Goal: Task Accomplishment & Management: Use online tool/utility

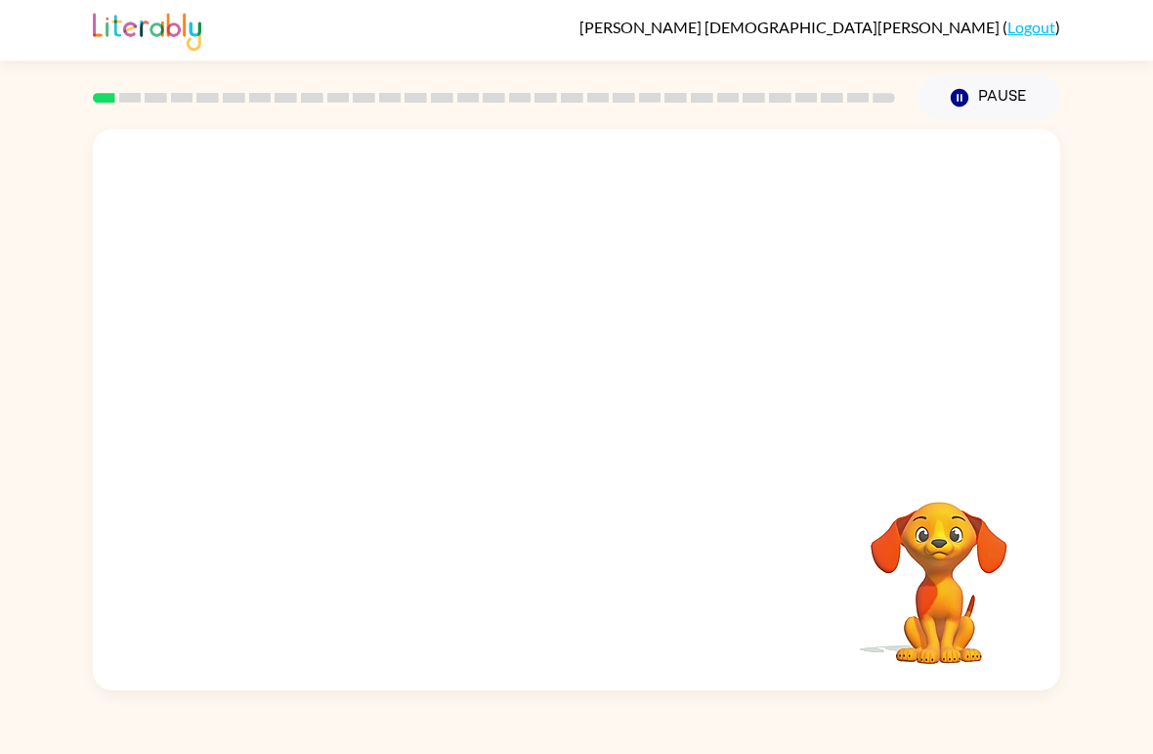
click at [962, 98] on icon "Pause" at bounding box center [960, 98] width 22 height 22
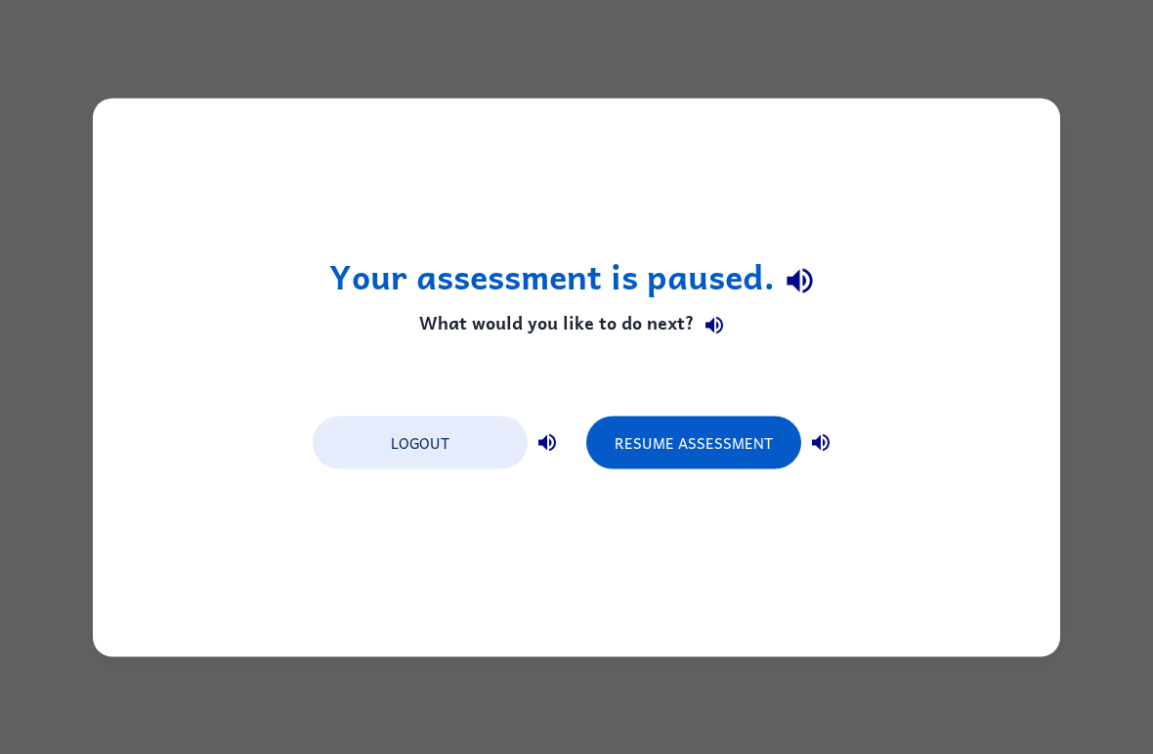
click at [1128, 245] on div "Your assessment is paused. What would you like to do next? Logout Resume Assess…" at bounding box center [576, 377] width 1153 height 754
click at [1128, 244] on div "Your assessment is paused. What would you like to do next? Logout Resume Assess…" at bounding box center [576, 377] width 1153 height 754
click at [761, 440] on button "Resume Assessment" at bounding box center [693, 441] width 215 height 53
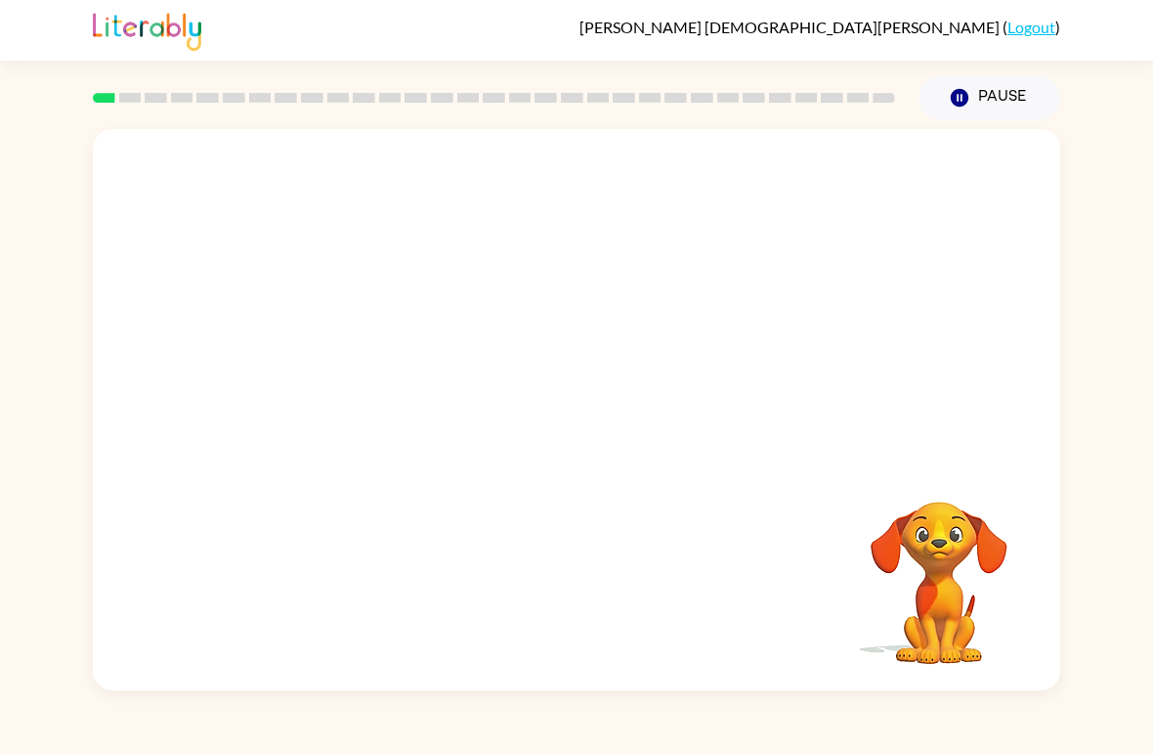
click at [974, 98] on button "Pause Pause" at bounding box center [990, 97] width 142 height 45
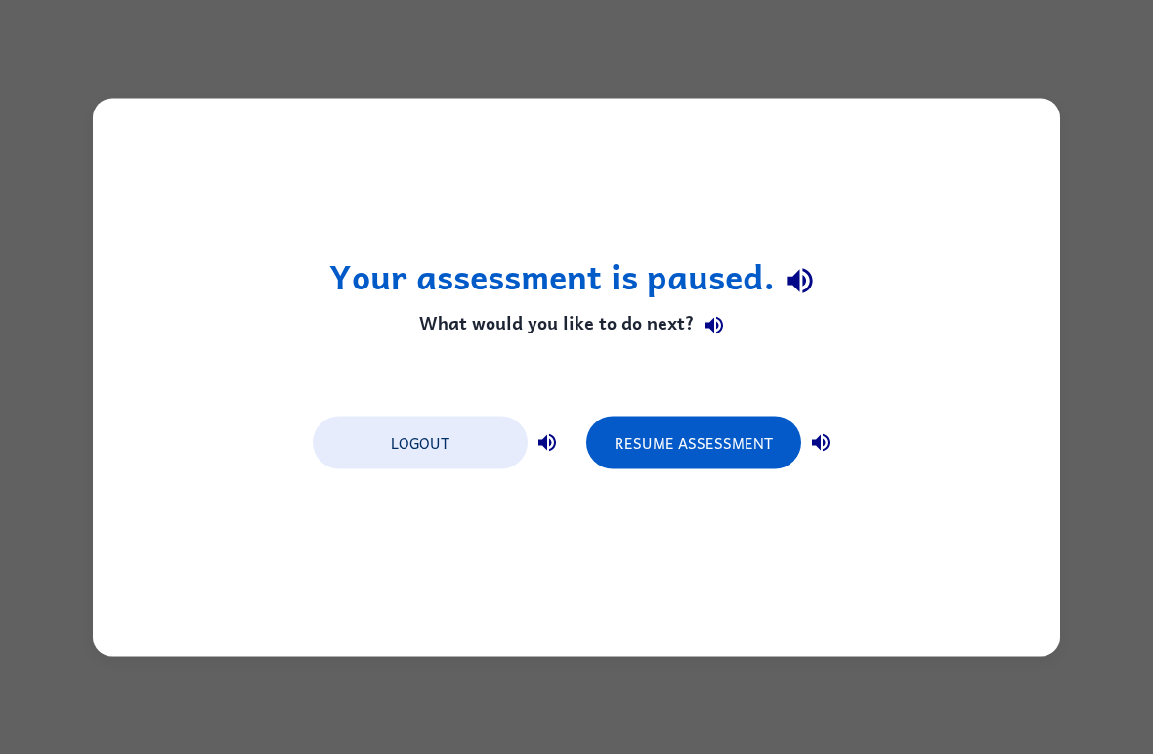
click at [755, 439] on button "Resume Assessment" at bounding box center [693, 441] width 215 height 53
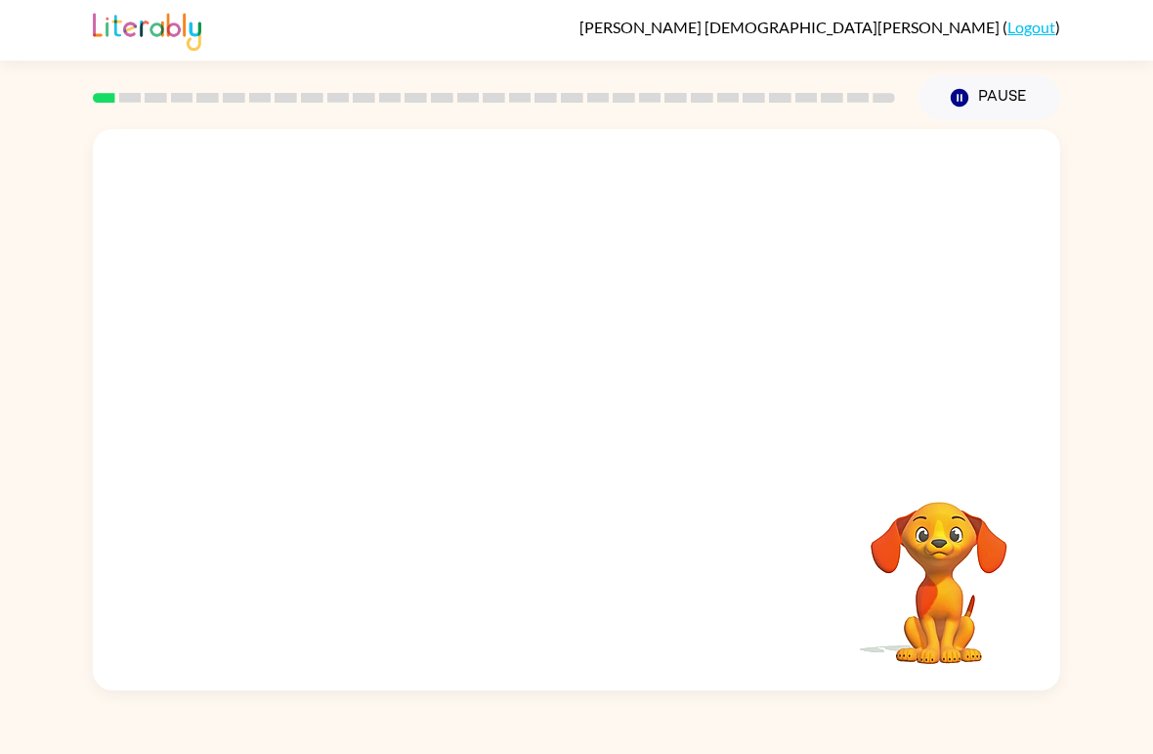
click at [968, 91] on icon "Pause" at bounding box center [960, 98] width 22 height 22
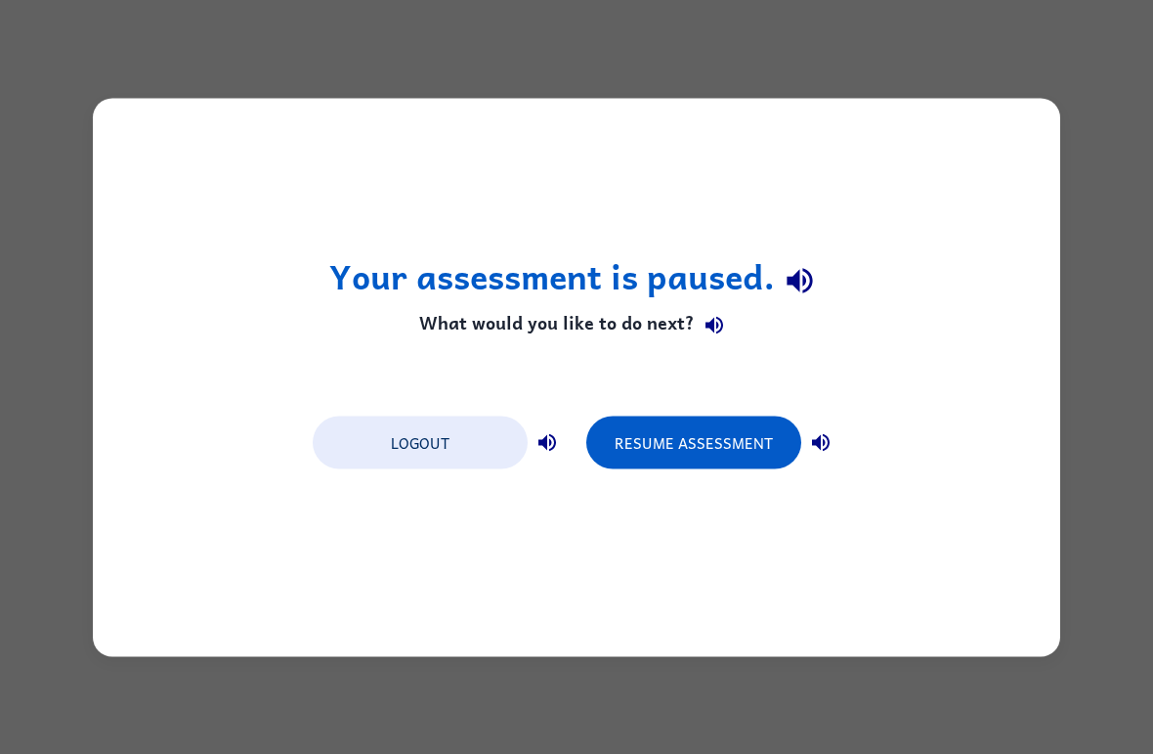
click at [804, 422] on div "Resume Assessment" at bounding box center [713, 440] width 254 height 55
click at [774, 433] on button "Resume Assessment" at bounding box center [693, 441] width 215 height 53
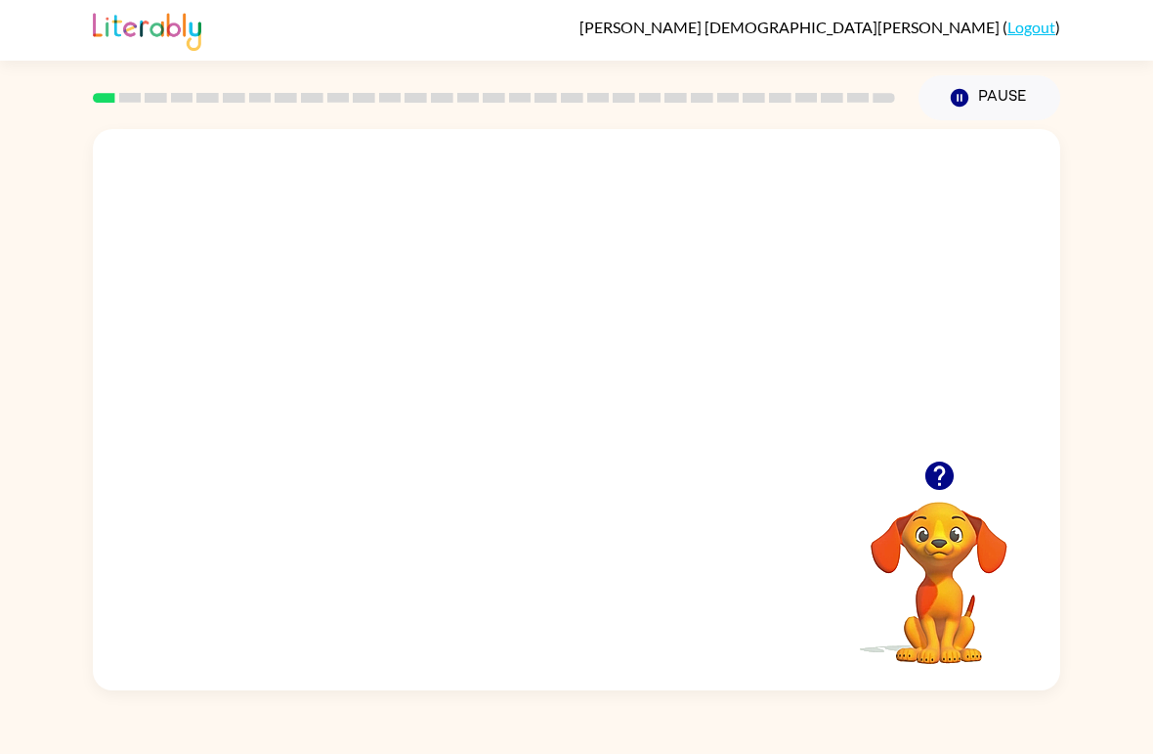
click at [520, 304] on video "Your browser must support playing .mp4 files to use Literably. Please try using…" at bounding box center [577, 294] width 968 height 331
click at [553, 441] on div at bounding box center [576, 419] width 125 height 71
click at [552, 441] on div at bounding box center [576, 419] width 125 height 71
click at [553, 416] on button "button" at bounding box center [576, 419] width 125 height 71
click at [542, 411] on div at bounding box center [577, 294] width 968 height 331
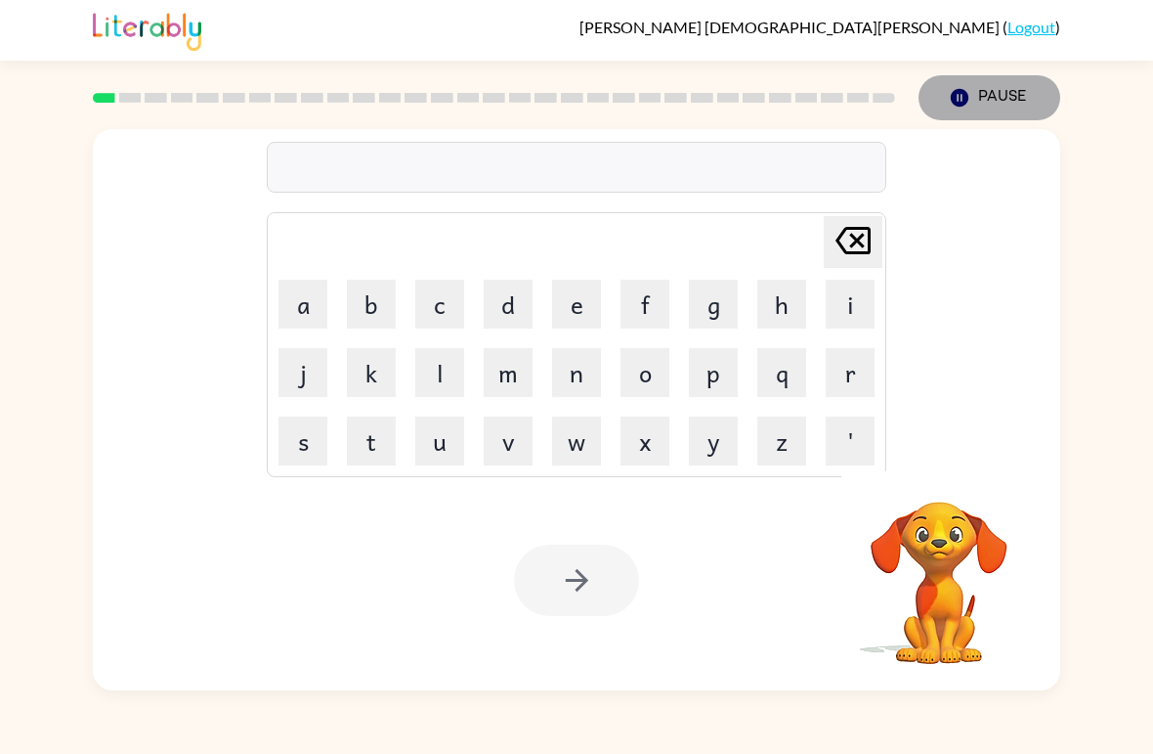
click at [988, 93] on button "Pause Pause" at bounding box center [990, 97] width 142 height 45
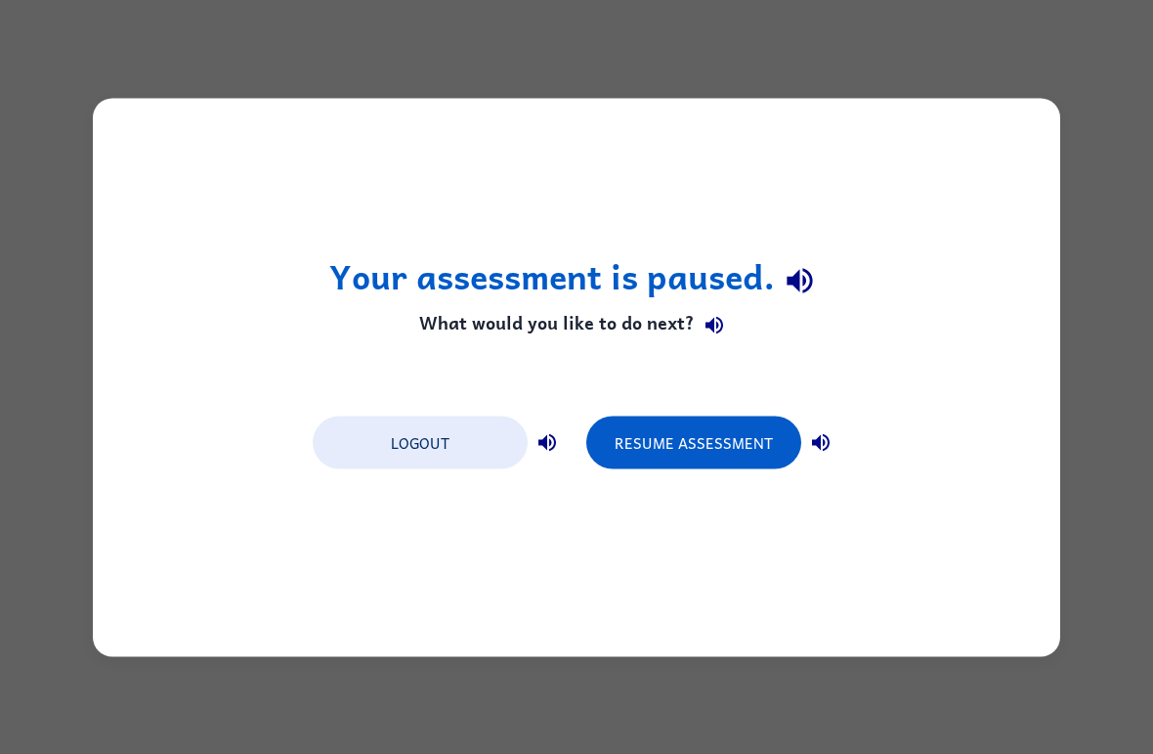
click at [759, 415] on button "Resume Assessment" at bounding box center [693, 441] width 215 height 53
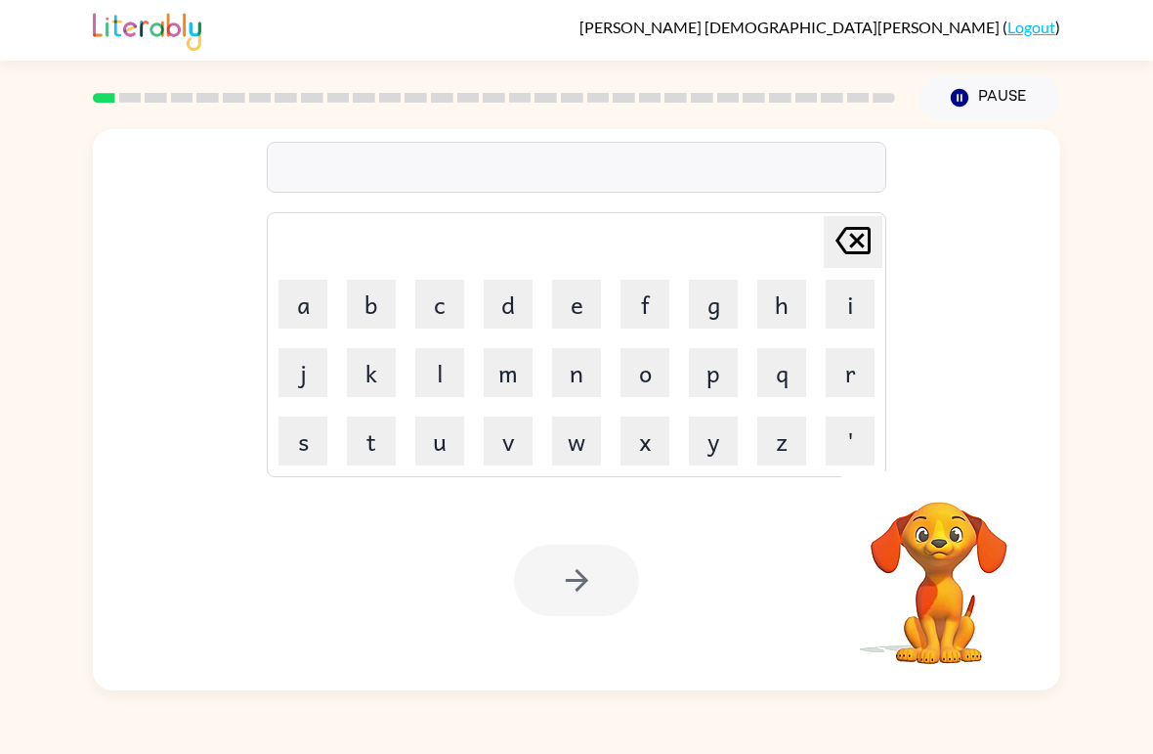
click at [381, 297] on button "b" at bounding box center [371, 304] width 49 height 49
click at [651, 352] on button "o" at bounding box center [645, 372] width 49 height 49
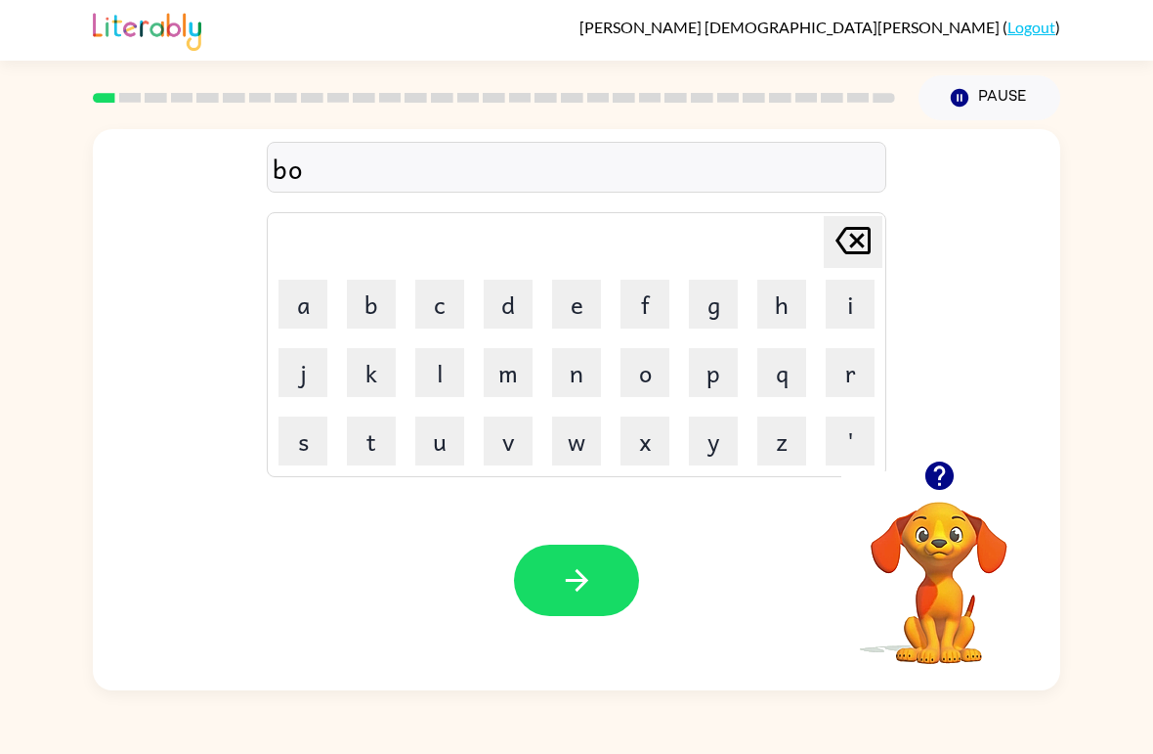
click at [1138, 218] on div "bo Delete Delete last character input a b c d e f g h i j k l m n o p q r s t u…" at bounding box center [576, 405] width 1153 height 570
click at [844, 355] on button "r" at bounding box center [850, 372] width 49 height 49
click at [498, 311] on button "d" at bounding box center [508, 304] width 49 height 49
click at [583, 301] on button "e" at bounding box center [576, 304] width 49 height 49
click at [832, 364] on button "r" at bounding box center [850, 372] width 49 height 49
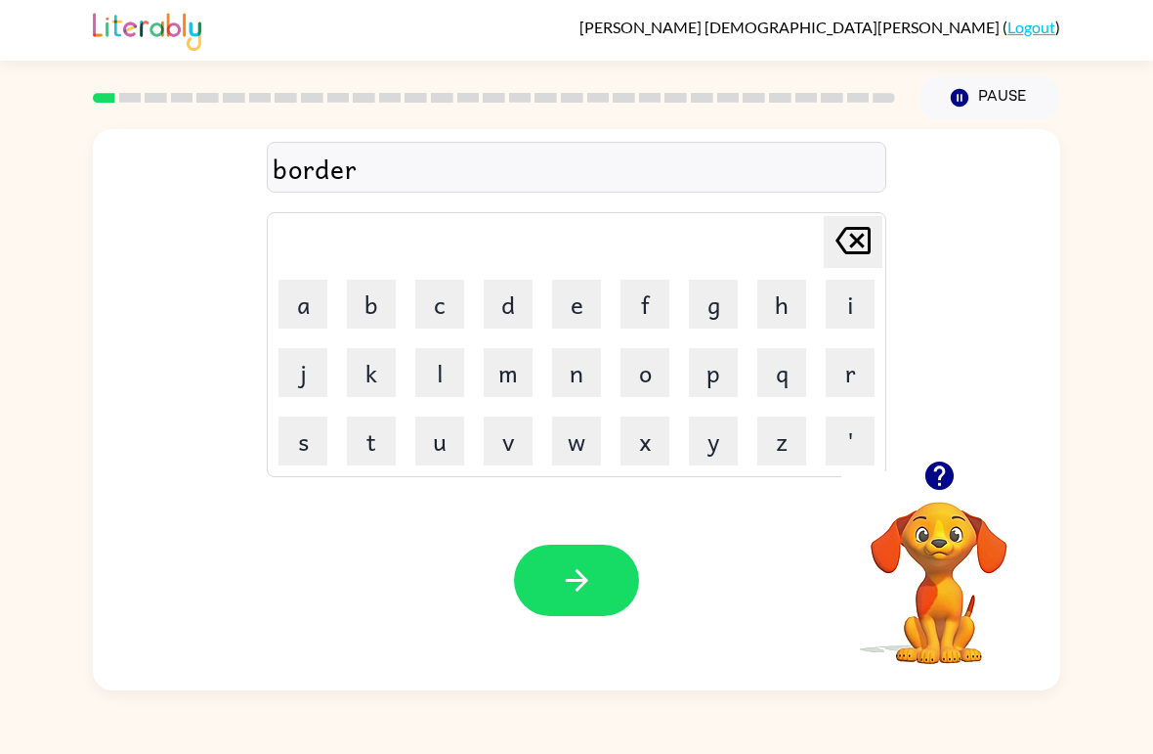
click at [555, 560] on button "button" at bounding box center [576, 579] width 125 height 71
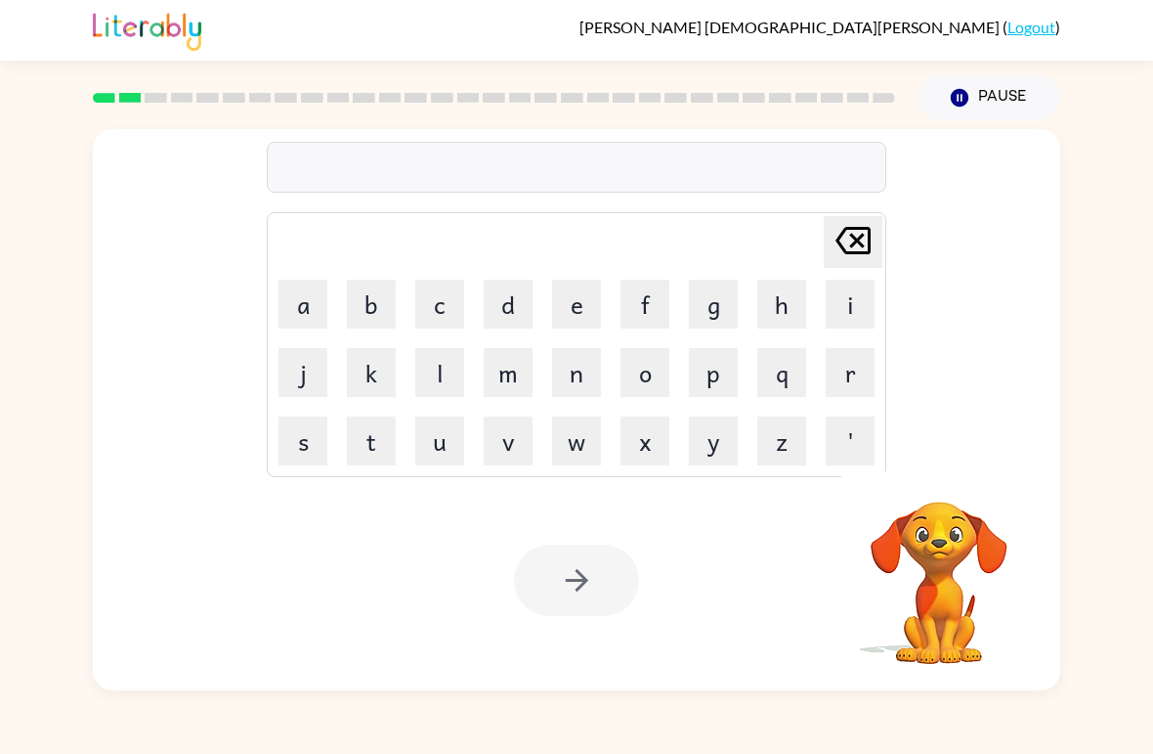
click at [441, 300] on button "c" at bounding box center [439, 304] width 49 height 49
click at [292, 297] on button "a" at bounding box center [303, 304] width 49 height 49
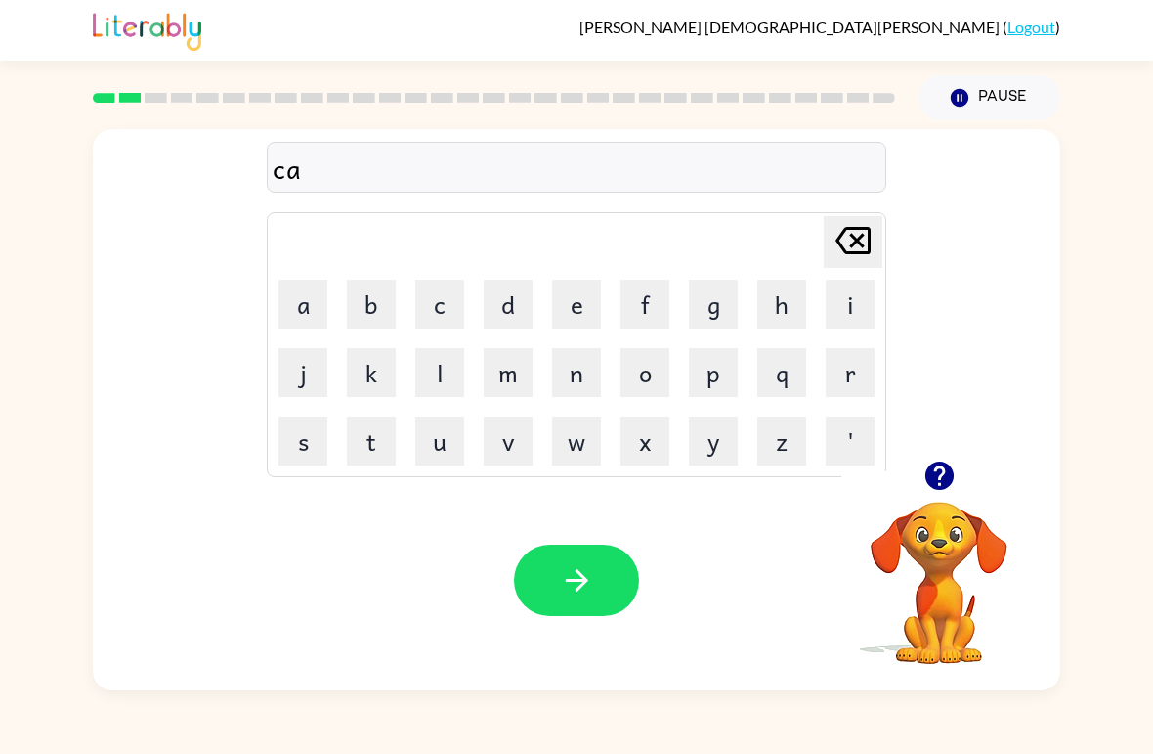
click at [440, 445] on button "u" at bounding box center [439, 440] width 49 height 49
click at [584, 374] on button "n" at bounding box center [576, 372] width 49 height 49
click at [372, 445] on button "t" at bounding box center [371, 440] width 49 height 49
click at [840, 237] on icon at bounding box center [853, 240] width 35 height 27
click at [840, 236] on icon "[PERSON_NAME] last character input" at bounding box center [853, 240] width 47 height 47
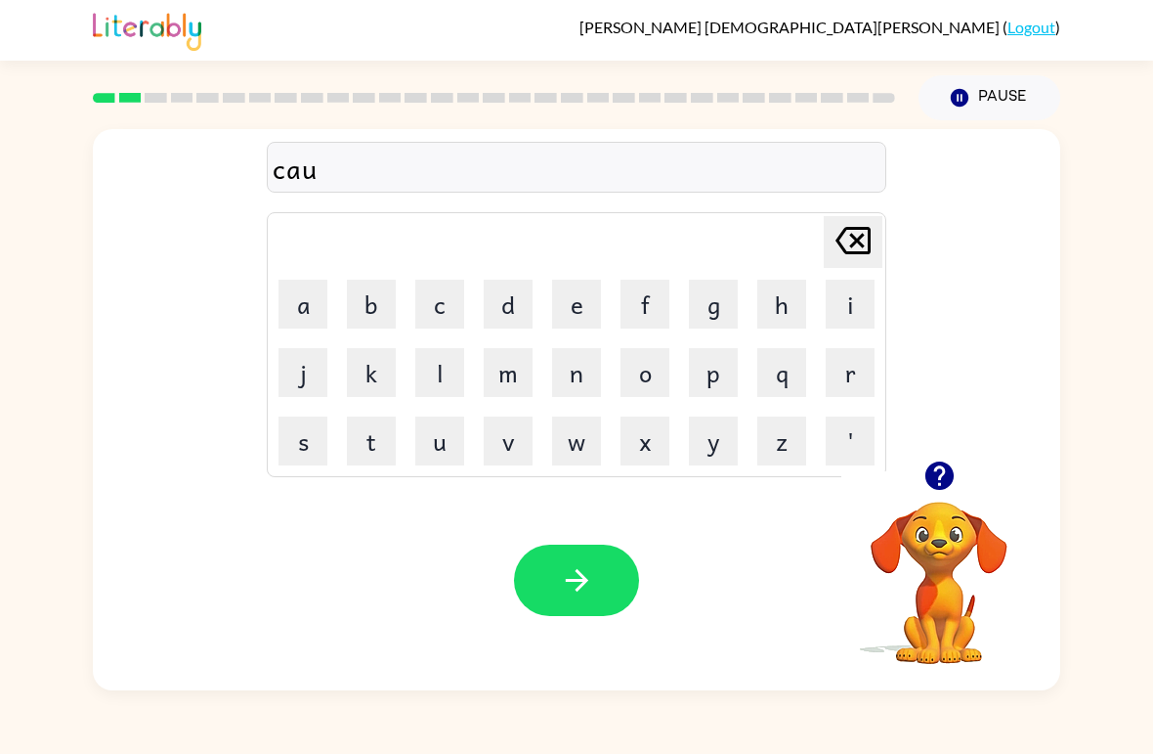
click at [866, 243] on icon "[PERSON_NAME] last character input" at bounding box center [853, 240] width 47 height 47
click at [643, 372] on button "o" at bounding box center [645, 372] width 49 height 49
click at [454, 433] on button "u" at bounding box center [439, 440] width 49 height 49
click at [575, 375] on button "n" at bounding box center [576, 372] width 49 height 49
click at [364, 434] on button "t" at bounding box center [371, 440] width 49 height 49
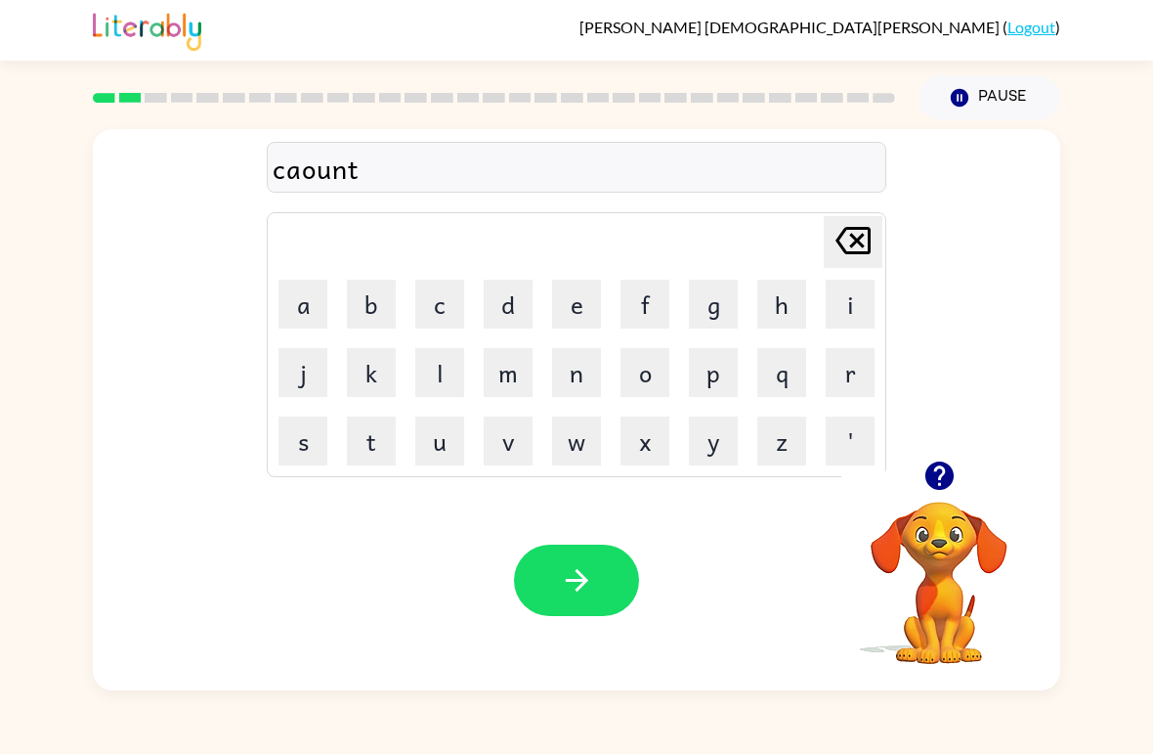
click at [584, 582] on icon "button" at bounding box center [576, 580] width 22 height 22
click at [588, 525] on div "Your browser must support playing .mp4 files to use Literably. Please try using…" at bounding box center [577, 580] width 968 height 220
click at [588, 560] on button "button" at bounding box center [576, 579] width 125 height 71
click at [373, 294] on button "b" at bounding box center [371, 304] width 49 height 49
click at [855, 232] on icon "[PERSON_NAME] last character input" at bounding box center [853, 240] width 47 height 47
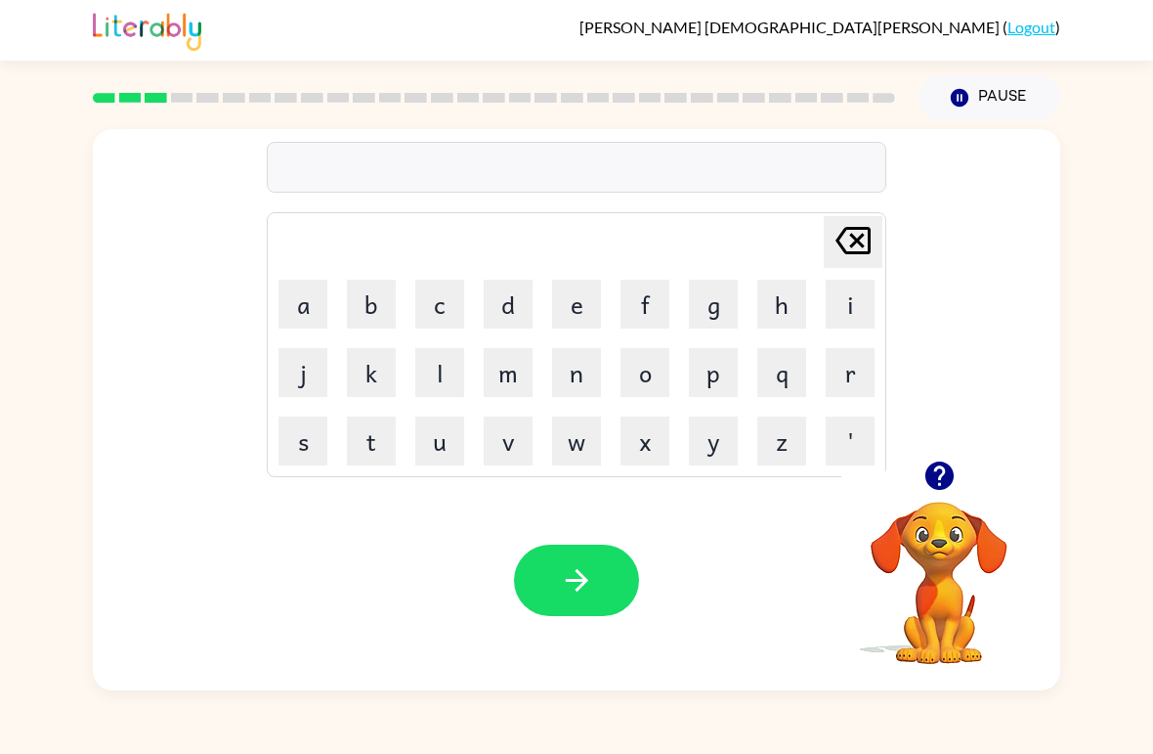
click at [932, 475] on icon "button" at bounding box center [939, 475] width 28 height 28
click at [451, 358] on button "l" at bounding box center [439, 372] width 49 height 49
click at [644, 375] on button "o" at bounding box center [645, 372] width 49 height 49
click at [437, 300] on button "c" at bounding box center [439, 304] width 49 height 49
click at [369, 368] on button "k" at bounding box center [371, 372] width 49 height 49
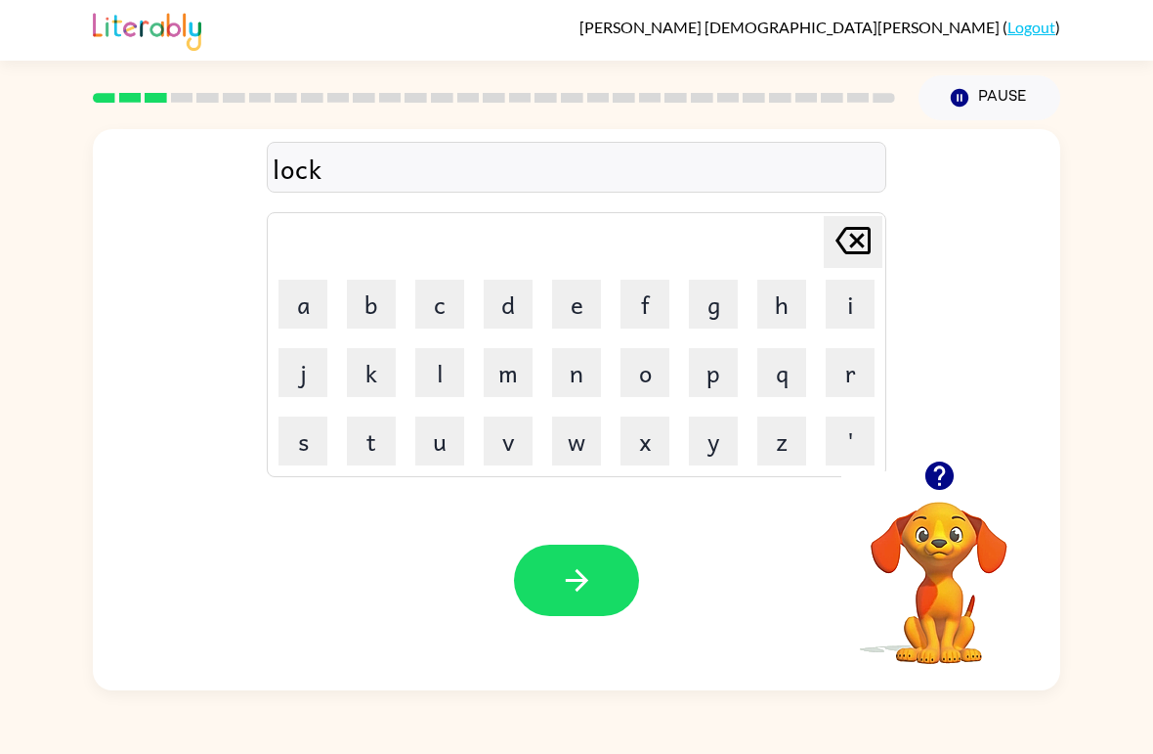
click at [311, 307] on button "a" at bounding box center [303, 304] width 49 height 49
click at [829, 310] on button "i" at bounding box center [850, 304] width 49 height 49
click at [504, 299] on button "d" at bounding box center [508, 304] width 49 height 49
click at [561, 304] on button "e" at bounding box center [576, 304] width 49 height 49
click at [615, 548] on button "button" at bounding box center [576, 579] width 125 height 71
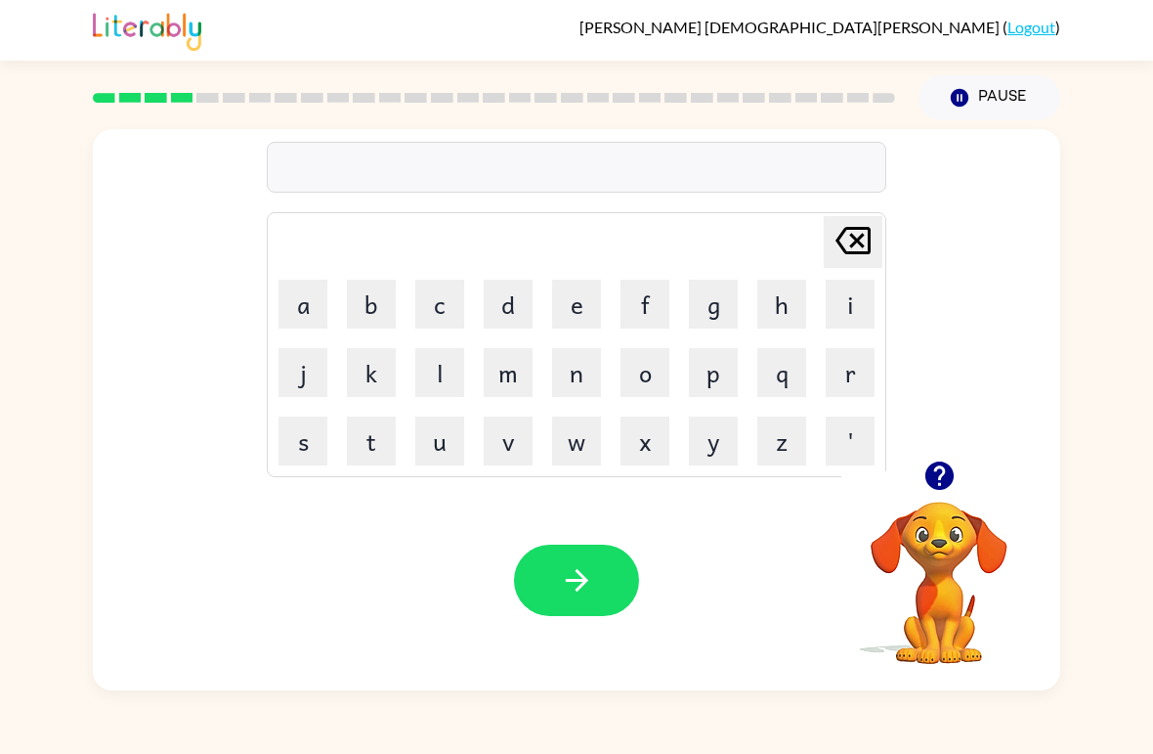
click at [373, 442] on button "t" at bounding box center [371, 440] width 49 height 49
click at [583, 447] on button "w" at bounding box center [576, 440] width 49 height 49
click at [454, 364] on button "l" at bounding box center [439, 372] width 49 height 49
click at [848, 247] on icon "[PERSON_NAME] last character input" at bounding box center [853, 240] width 47 height 47
click at [840, 313] on button "i" at bounding box center [850, 304] width 49 height 49
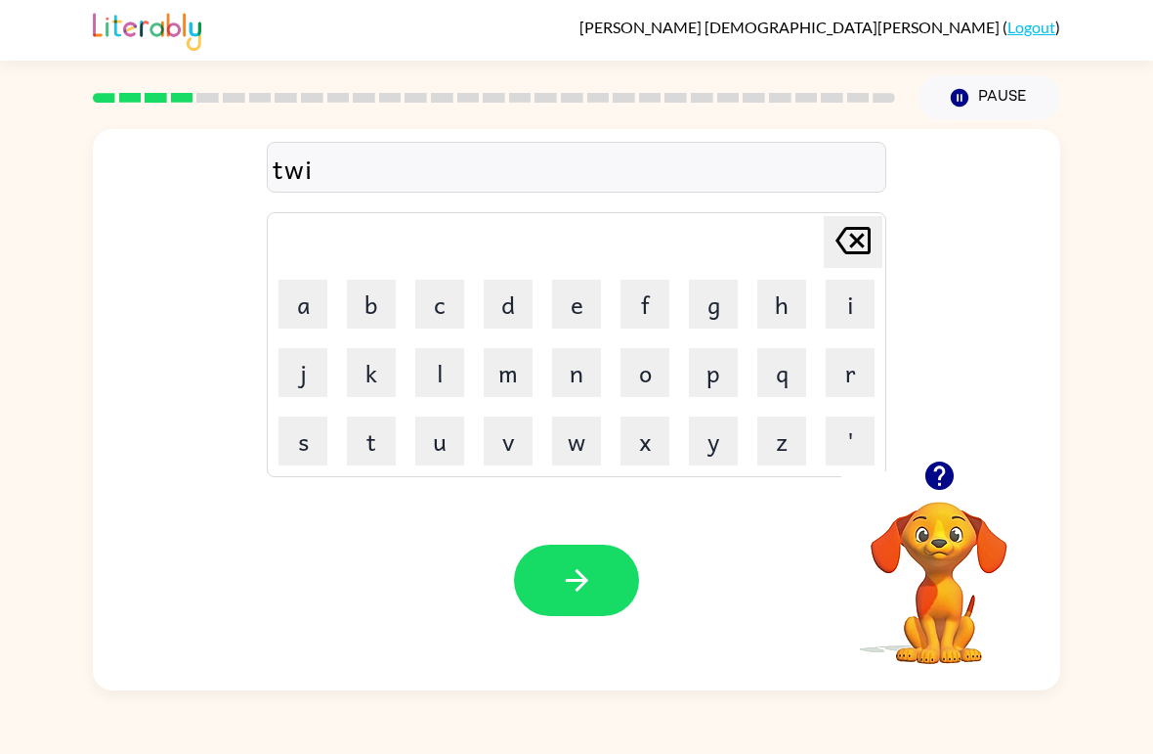
click at [563, 379] on button "n" at bounding box center [576, 372] width 49 height 49
click at [616, 590] on button "button" at bounding box center [576, 579] width 125 height 71
click at [943, 475] on icon "button" at bounding box center [940, 475] width 34 height 34
click at [557, 375] on button "n" at bounding box center [576, 372] width 49 height 49
click at [307, 363] on button "j" at bounding box center [303, 372] width 49 height 49
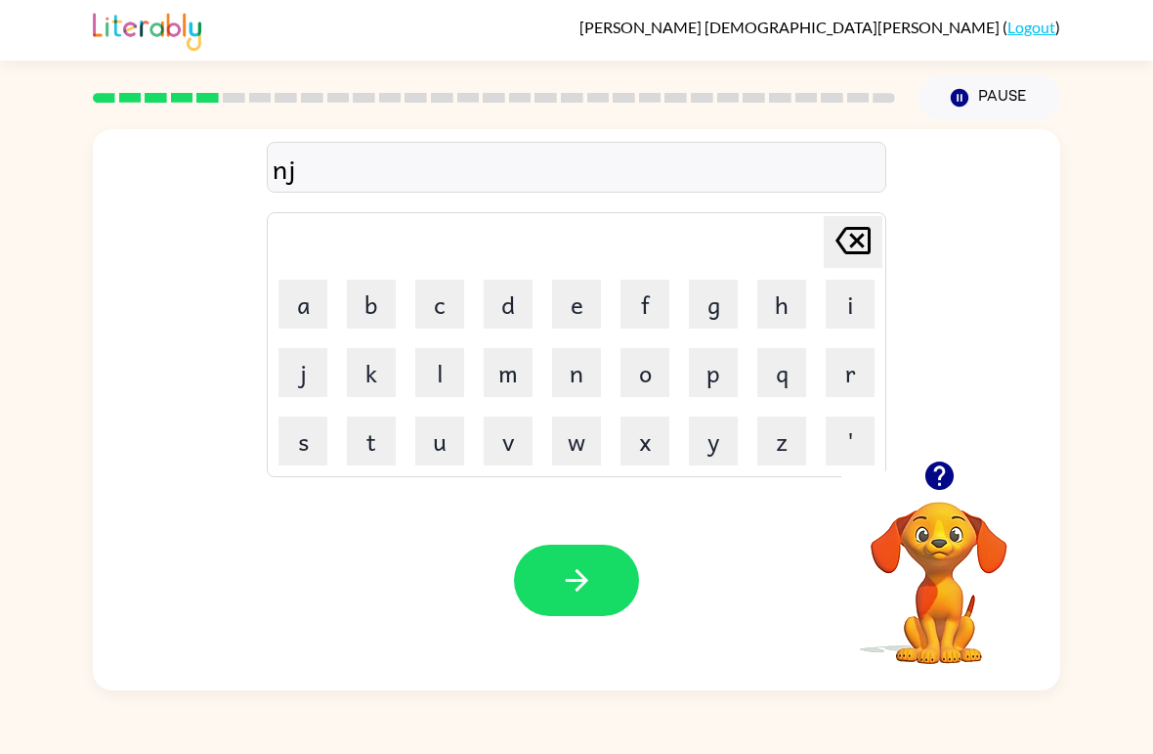
click at [868, 239] on icon at bounding box center [853, 240] width 35 height 27
click at [301, 292] on button "a" at bounding box center [303, 304] width 49 height 49
click at [829, 361] on button "r" at bounding box center [850, 372] width 49 height 49
click at [647, 367] on button "o" at bounding box center [645, 372] width 49 height 49
click at [439, 374] on button "l" at bounding box center [439, 372] width 49 height 49
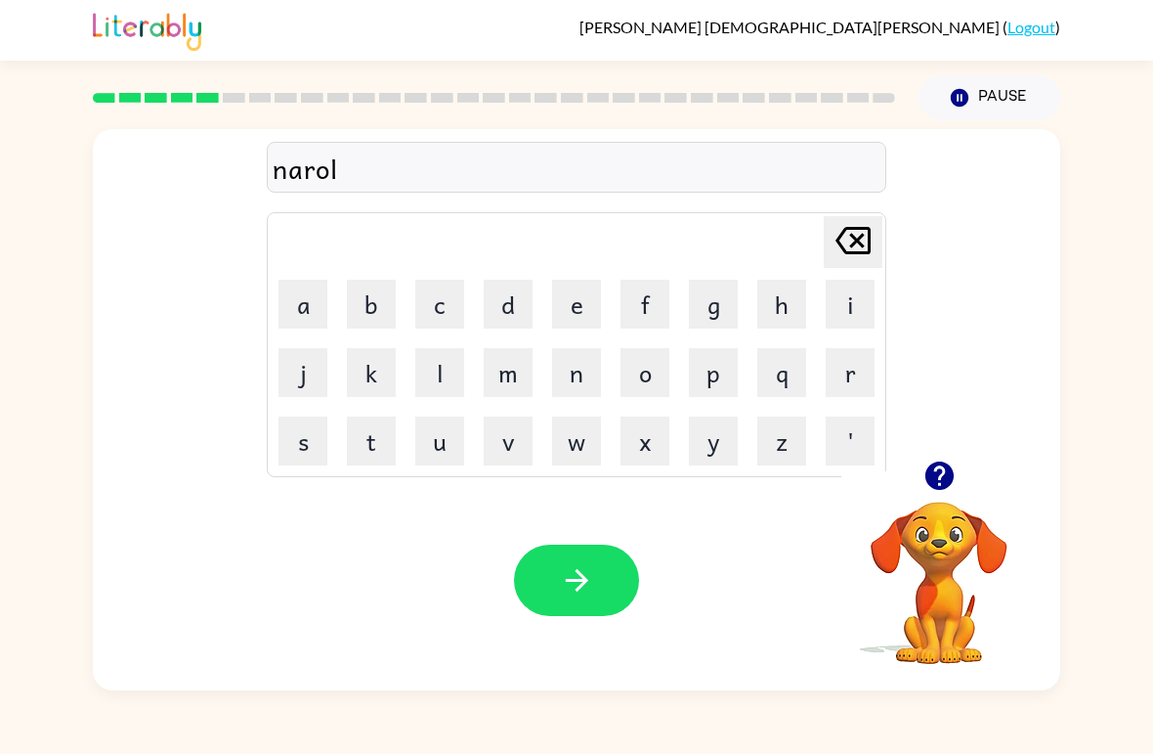
click at [845, 304] on button "i" at bounding box center [850, 304] width 49 height 49
click at [584, 594] on icon "button" at bounding box center [577, 580] width 34 height 34
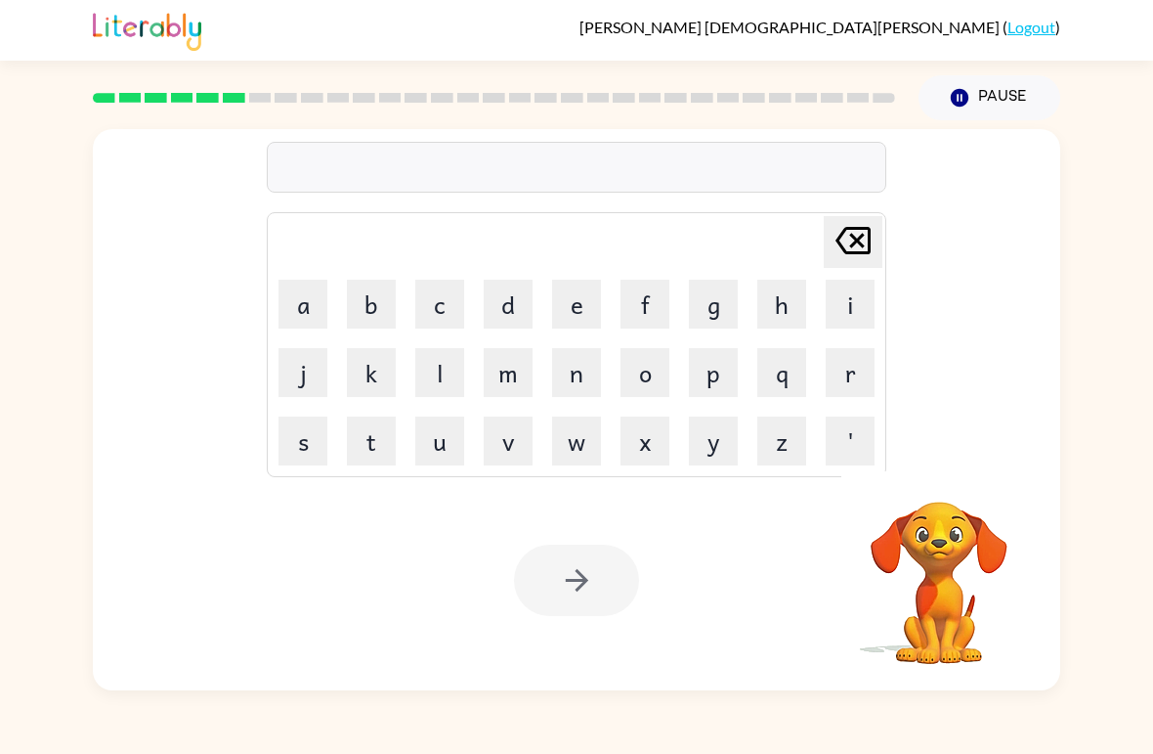
click at [366, 300] on button "b" at bounding box center [371, 304] width 49 height 49
click at [837, 303] on button "i" at bounding box center [850, 304] width 49 height 49
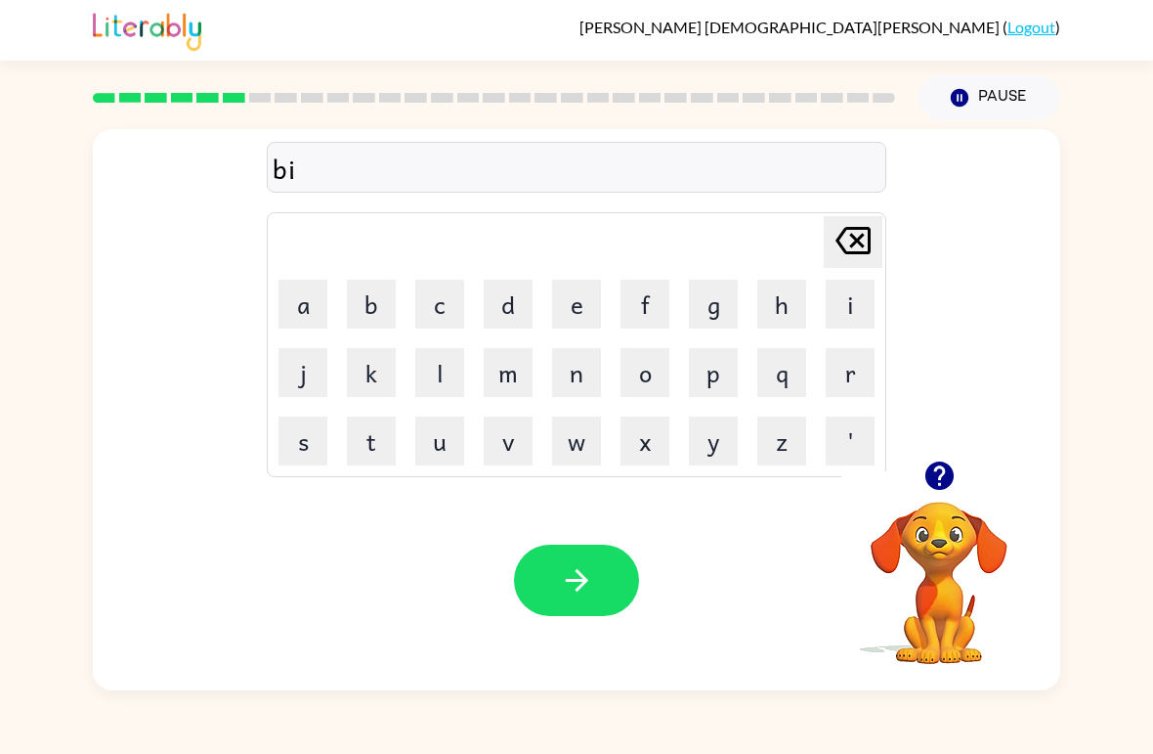
click at [1023, 36] on link "Logout" at bounding box center [1032, 27] width 48 height 19
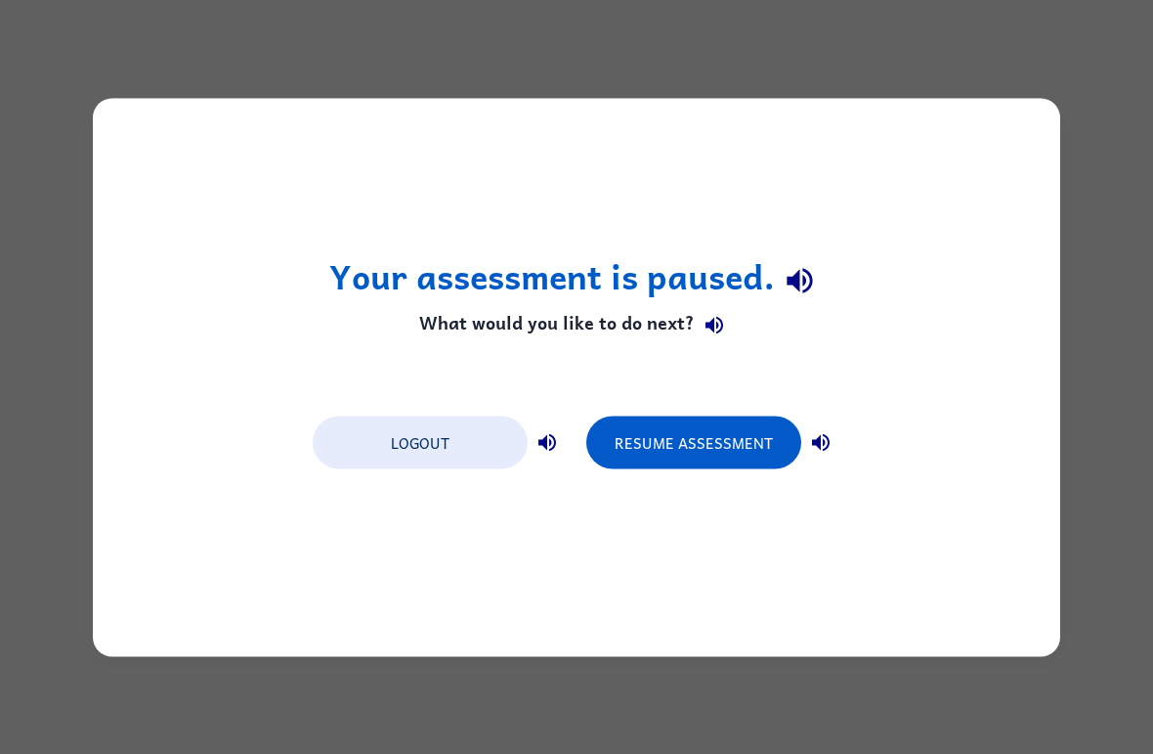
click at [493, 438] on button "Logout" at bounding box center [420, 441] width 215 height 53
